Goal: Task Accomplishment & Management: Manage account settings

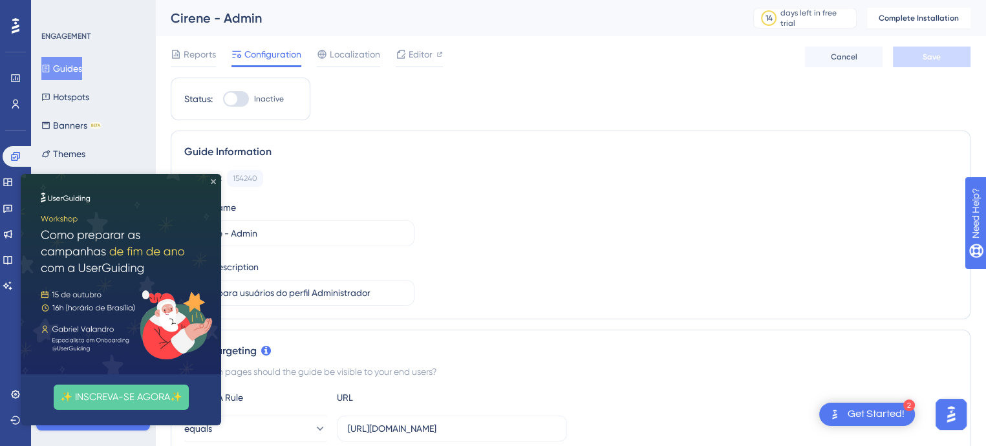
click at [215, 183] on icon "Close Preview" at bounding box center [213, 181] width 5 height 5
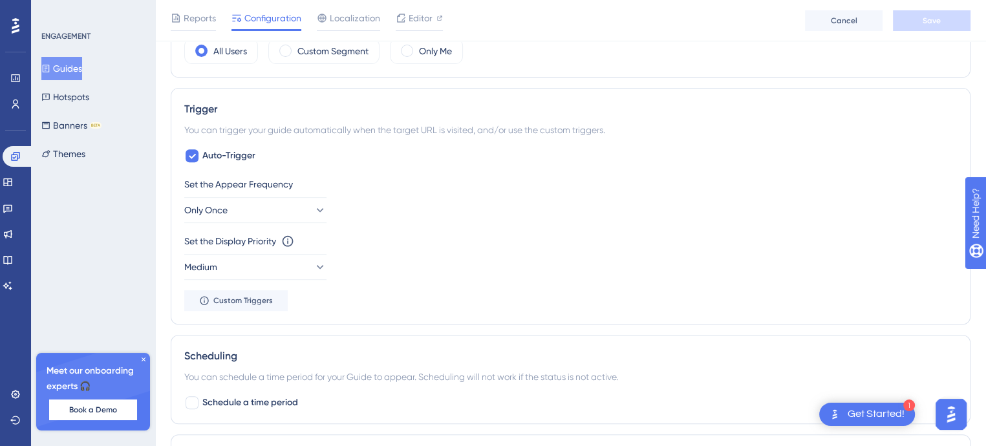
scroll to position [535, 0]
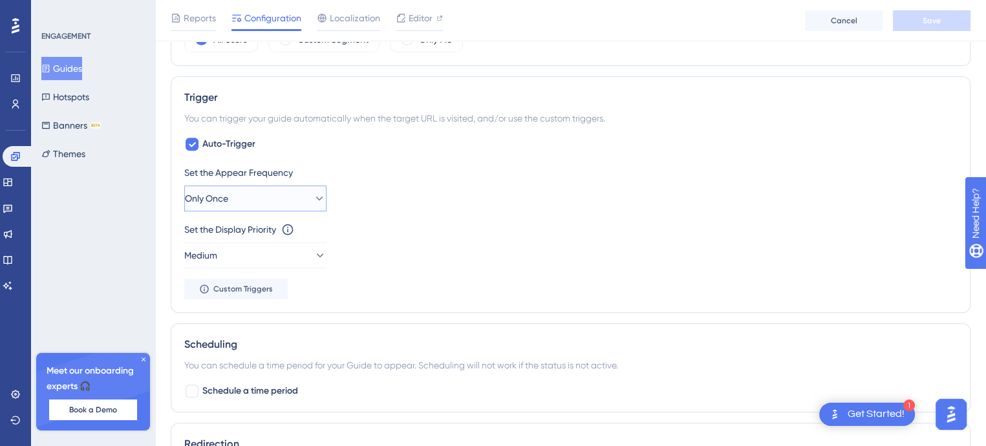
click at [316, 197] on icon at bounding box center [319, 199] width 7 height 4
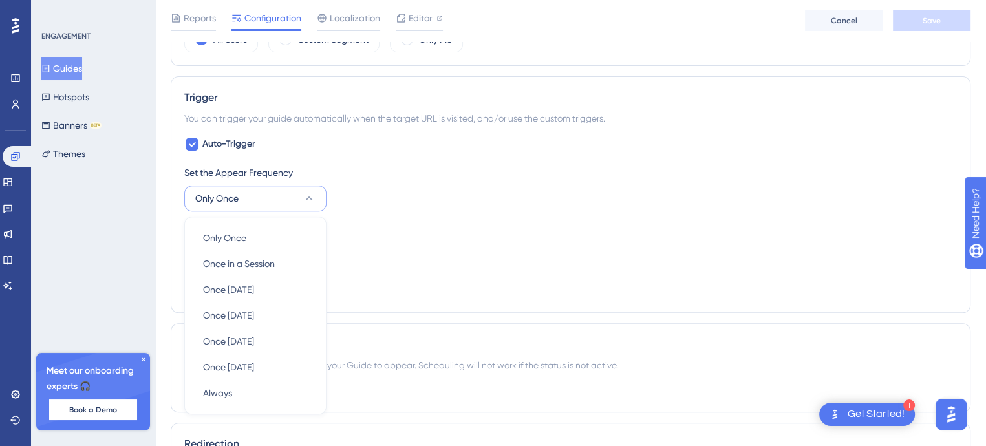
scroll to position [626, 0]
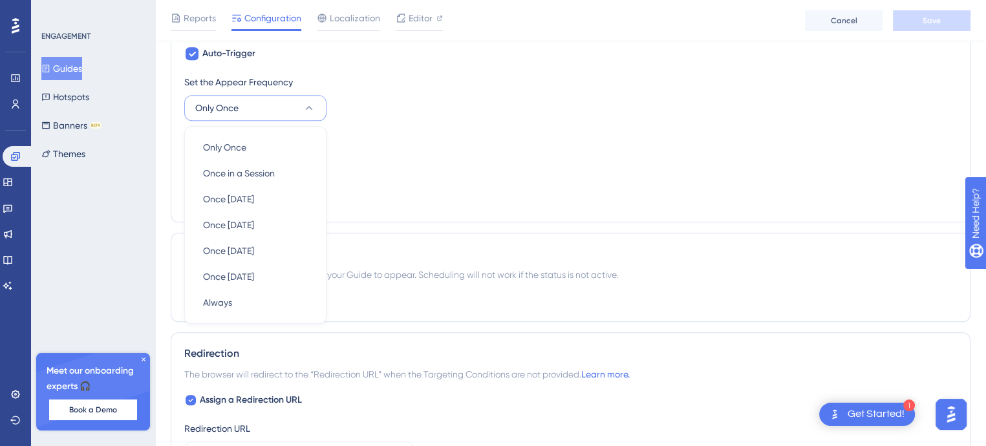
click at [425, 135] on div "Set the Display Priority This option will set the display priority between auto…" at bounding box center [570, 139] width 773 height 16
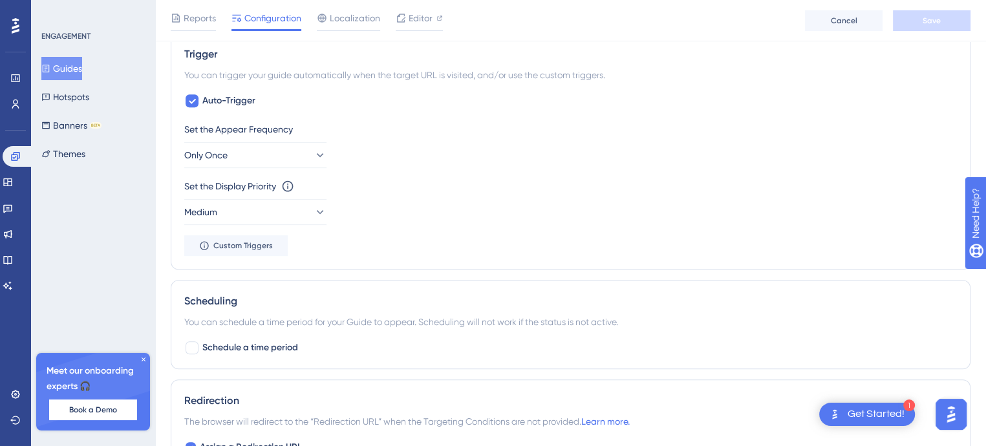
scroll to position [561, 0]
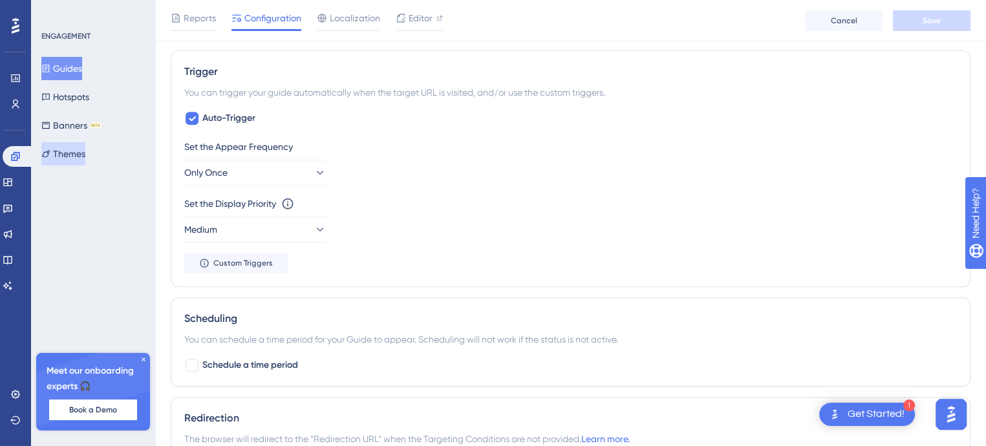
click at [81, 149] on button "Themes" at bounding box center [63, 153] width 44 height 23
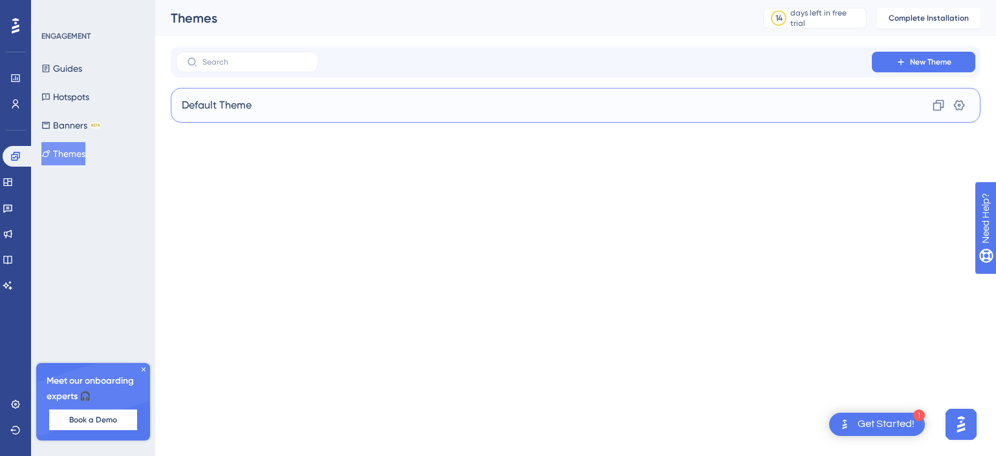
click at [396, 96] on div "Default Theme Clone Settings" at bounding box center [575, 105] width 809 height 35
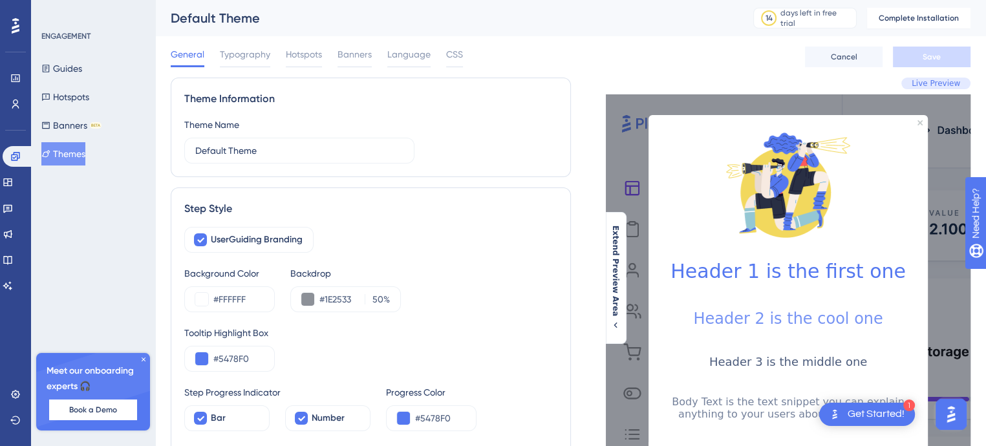
click at [75, 150] on button "Themes" at bounding box center [63, 153] width 44 height 23
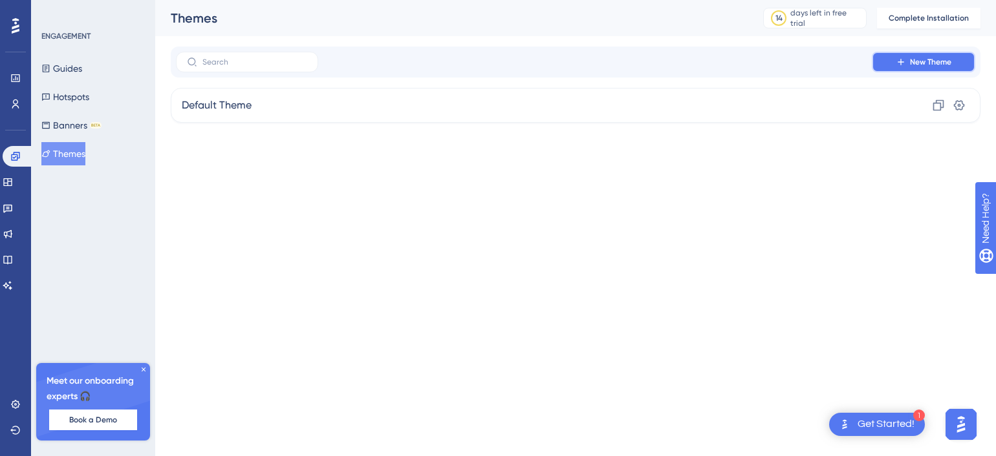
click at [902, 65] on icon at bounding box center [900, 62] width 10 height 10
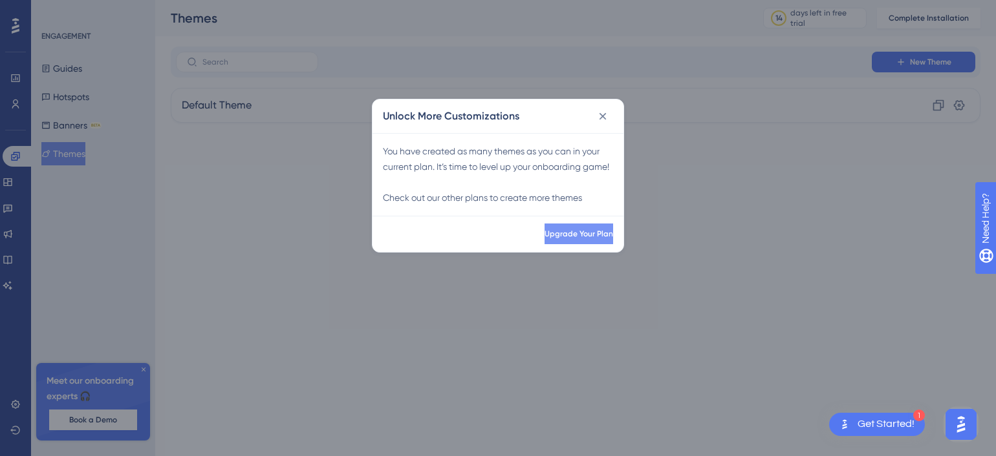
click at [544, 235] on span "Upgrade Your Plan" at bounding box center [578, 234] width 69 height 10
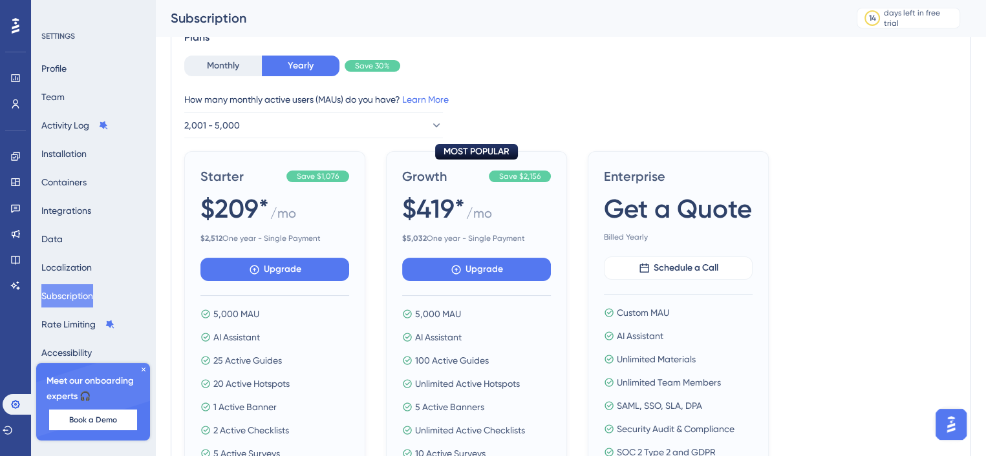
scroll to position [84, 0]
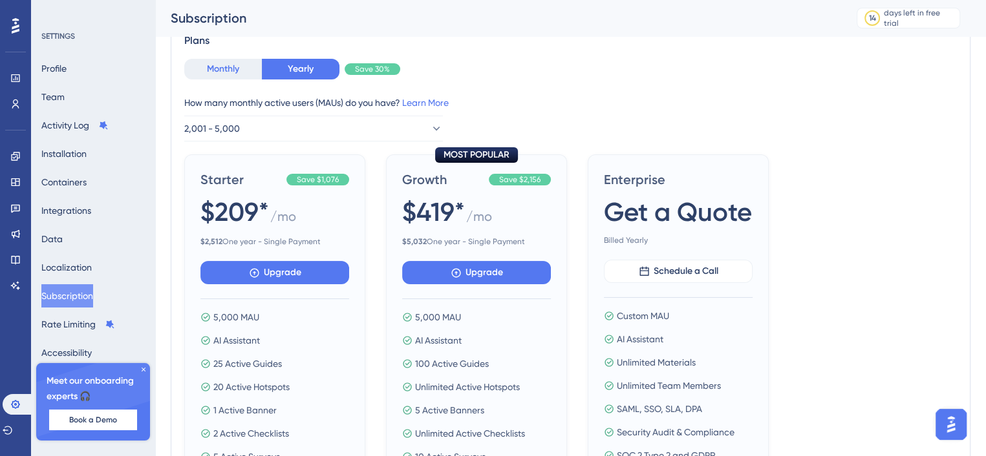
click at [231, 63] on button "Monthly" at bounding box center [223, 69] width 78 height 21
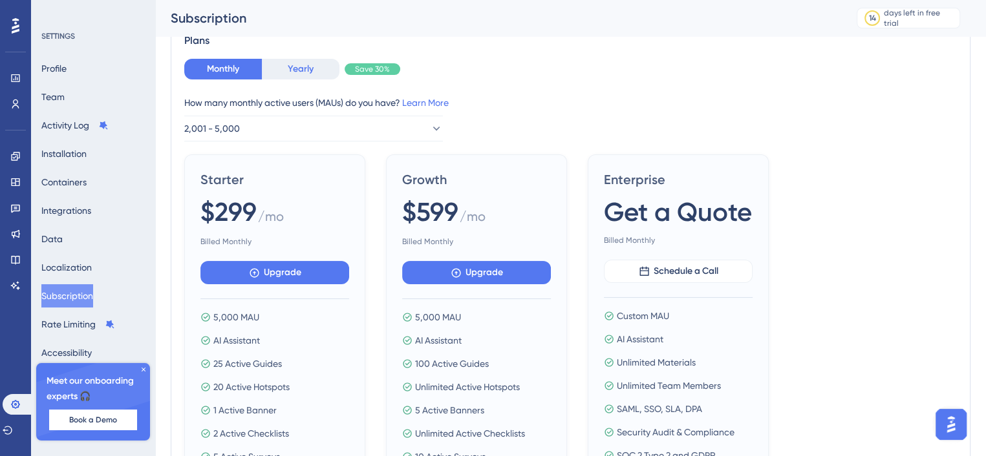
click at [295, 70] on button "Yearly" at bounding box center [301, 69] width 78 height 21
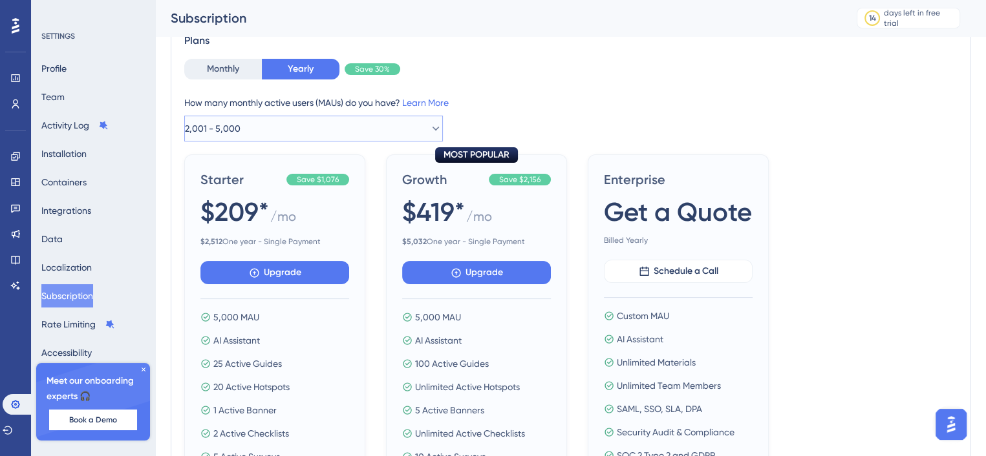
click at [432, 131] on button "2,001 - 5,000" at bounding box center [313, 129] width 259 height 26
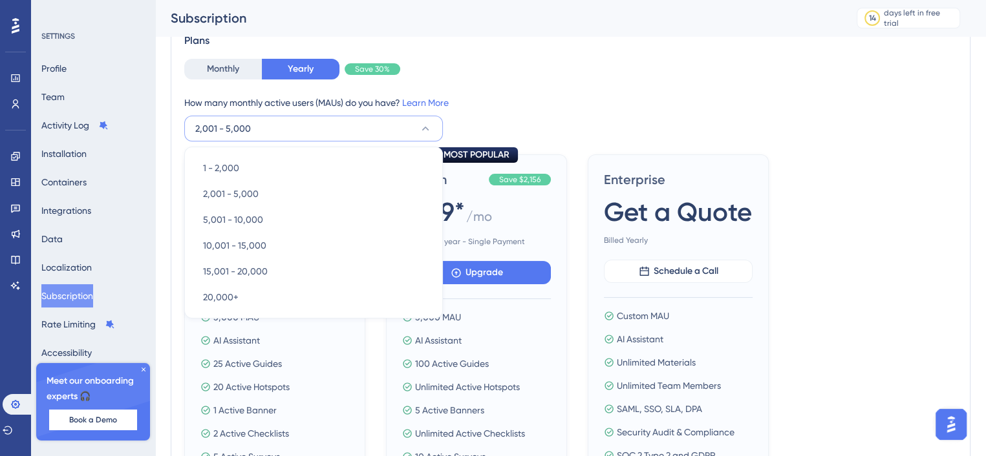
scroll to position [88, 0]
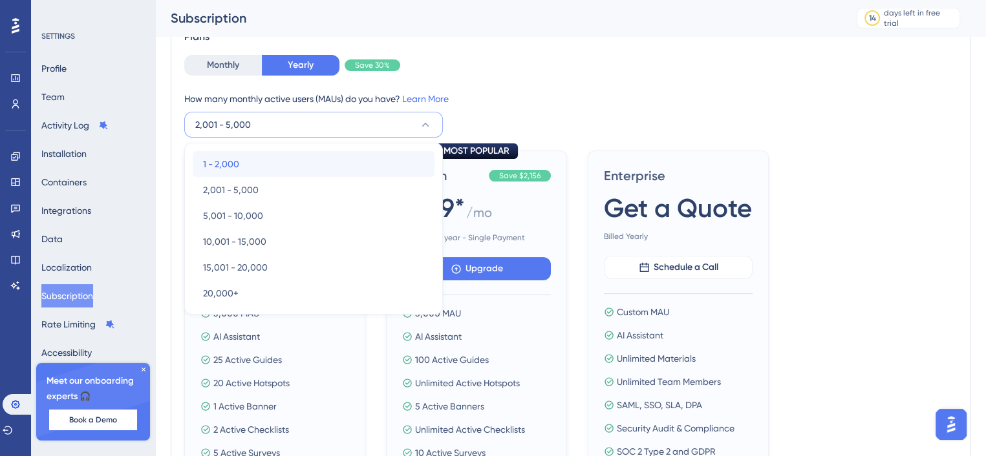
click at [233, 161] on span "1 - 2,000" at bounding box center [221, 164] width 36 height 16
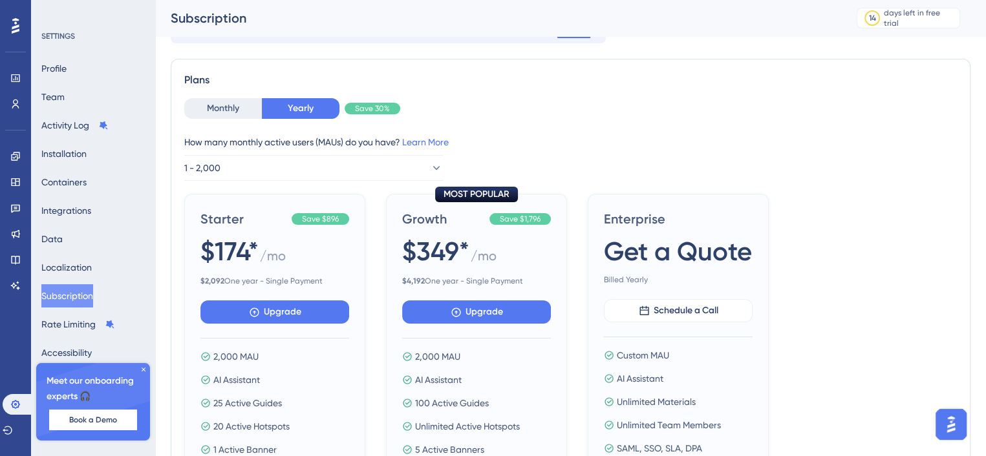
scroll to position [44, 0]
click at [496, 84] on div "Plans" at bounding box center [570, 81] width 773 height 16
click at [233, 107] on button "Monthly" at bounding box center [223, 109] width 78 height 21
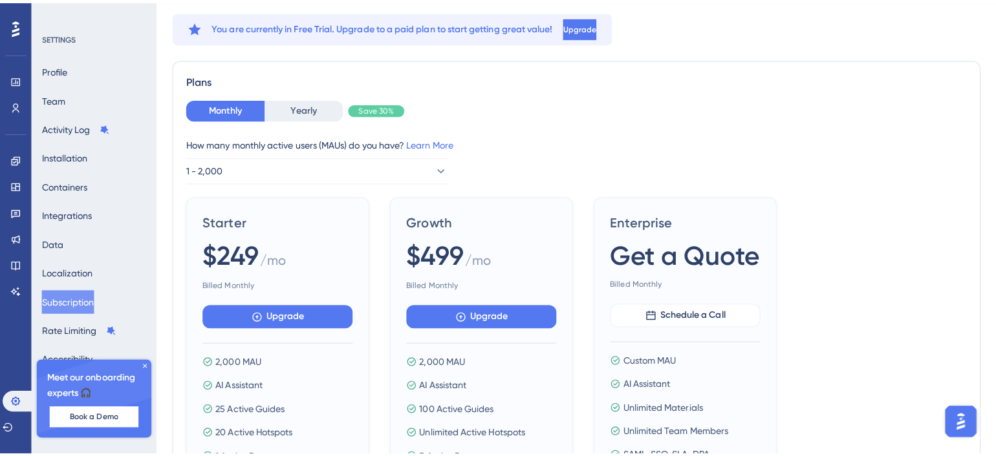
scroll to position [0, 0]
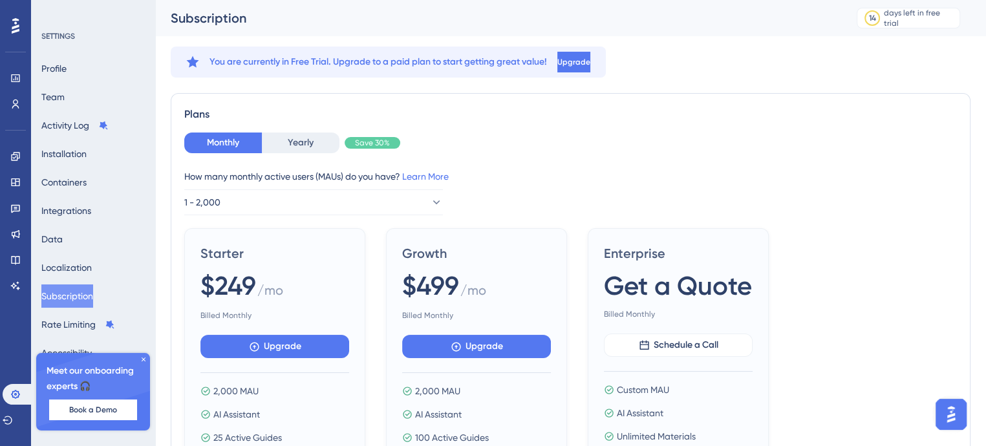
click at [456, 62] on span "You are currently in Free Trial. Upgrade to a paid plan to start getting great …" at bounding box center [377, 62] width 337 height 16
click at [141, 360] on icon at bounding box center [144, 360] width 8 height 8
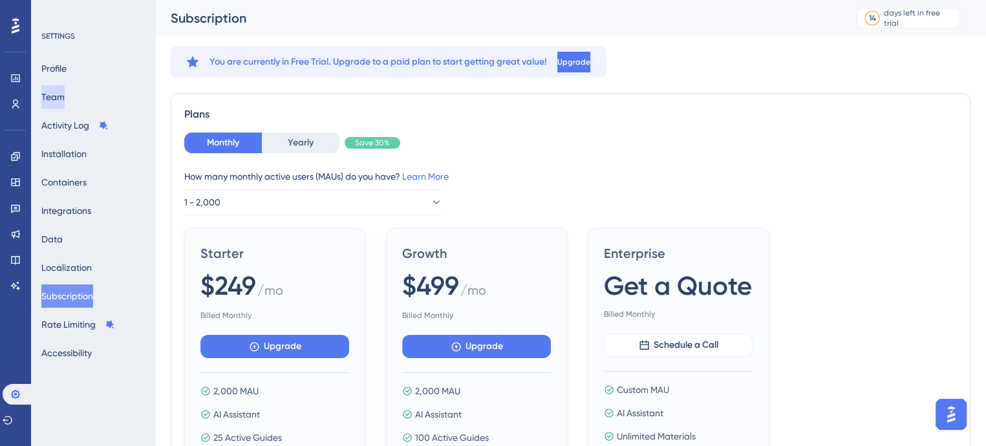
click at [61, 96] on button "Team" at bounding box center [52, 96] width 23 height 23
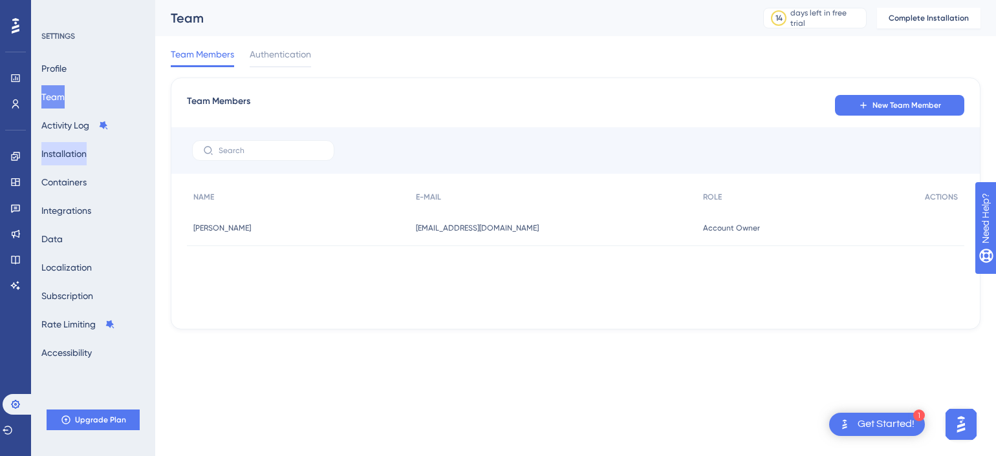
click at [65, 158] on button "Installation" at bounding box center [63, 153] width 45 height 23
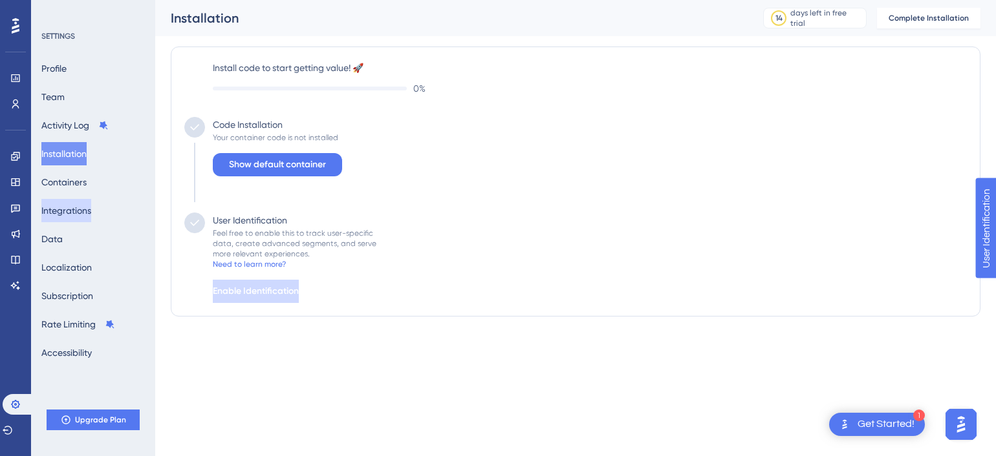
click at [67, 203] on button "Integrations" at bounding box center [66, 210] width 50 height 23
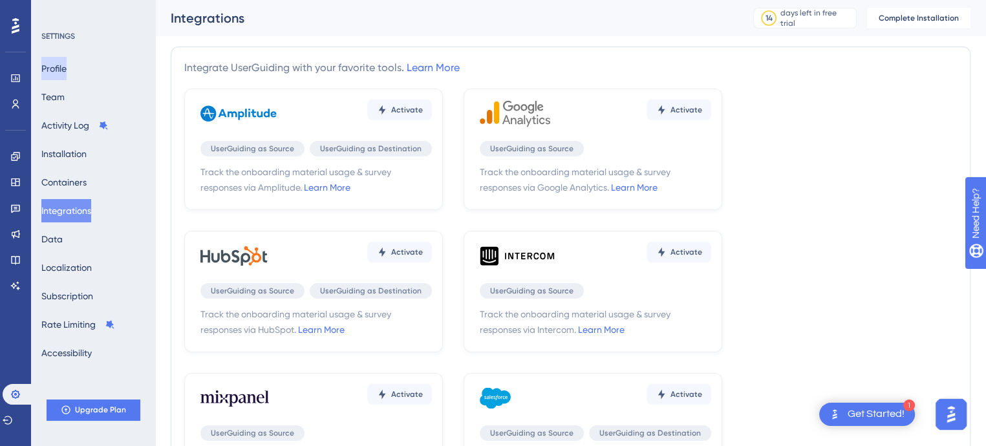
click at [59, 65] on button "Profile" at bounding box center [53, 68] width 25 height 23
